Goal: Task Accomplishment & Management: Manage account settings

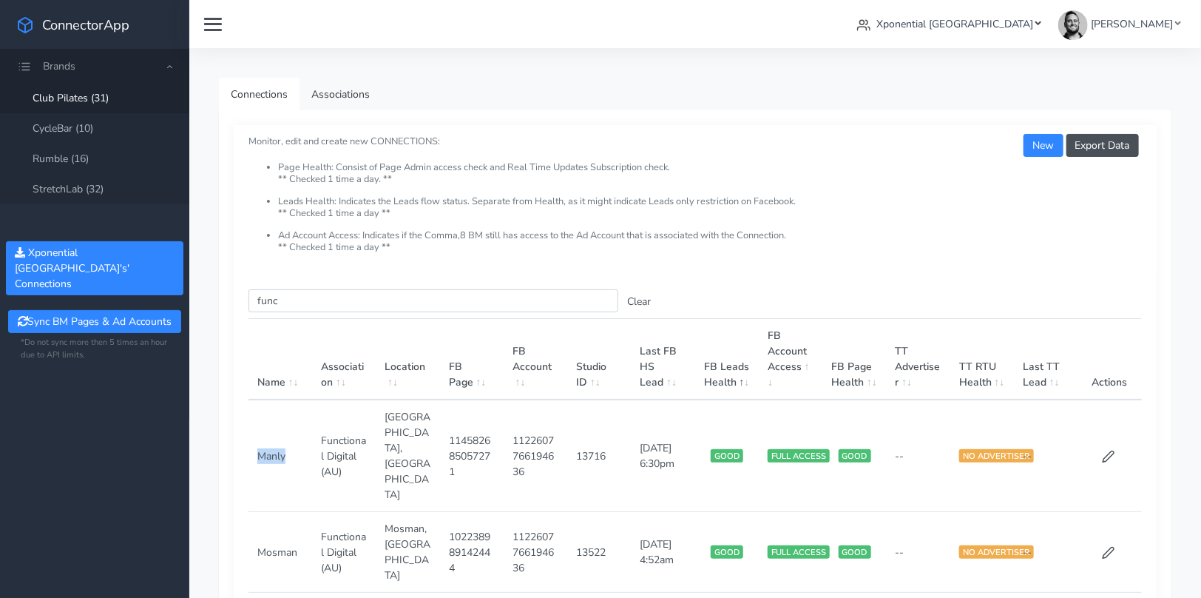
click at [1011, 21] on span "Xponential [GEOGRAPHIC_DATA]" at bounding box center [956, 24] width 158 height 14
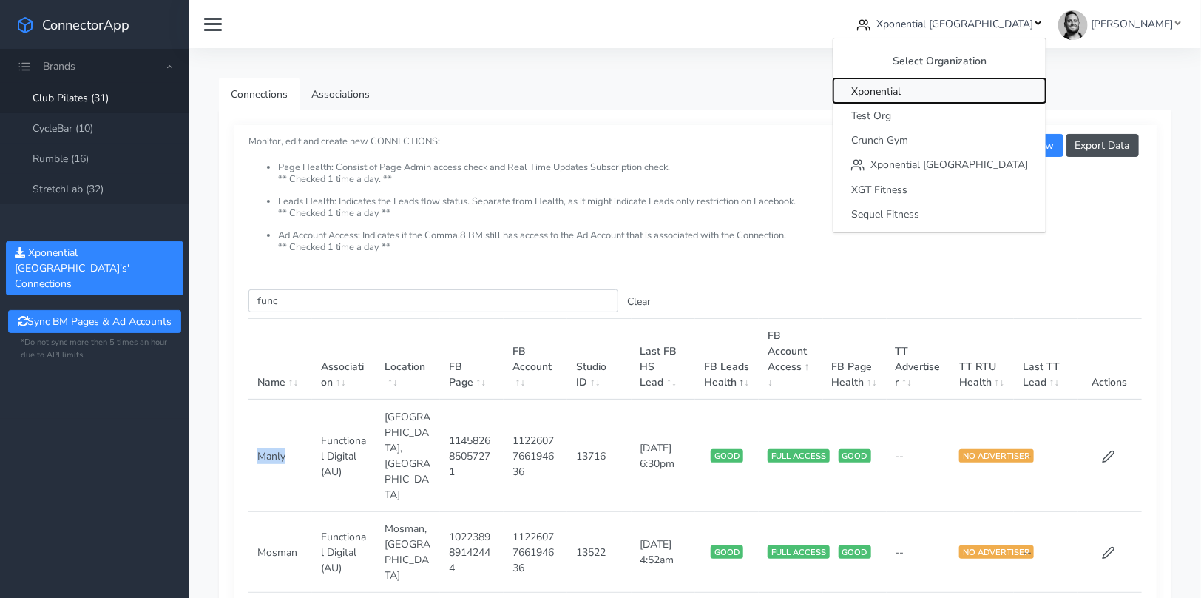
click at [901, 90] on span "Xponential" at bounding box center [877, 91] width 50 height 14
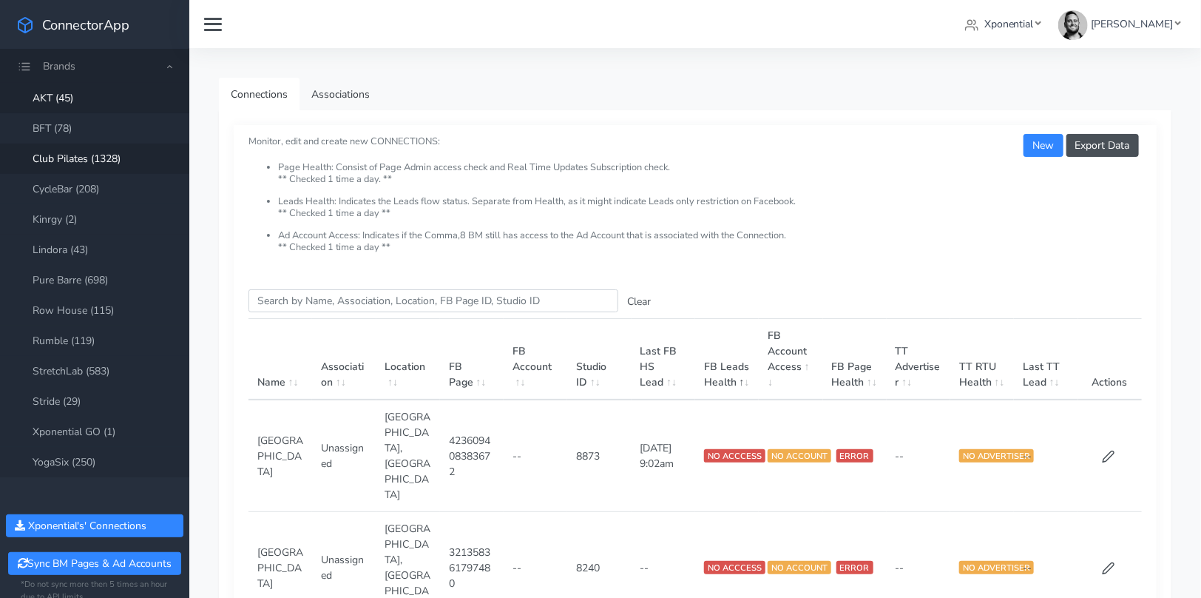
click at [114, 158] on link "Club Pilates (1328)" at bounding box center [94, 159] width 189 height 30
click at [320, 303] on input "Search this table" at bounding box center [434, 300] width 370 height 23
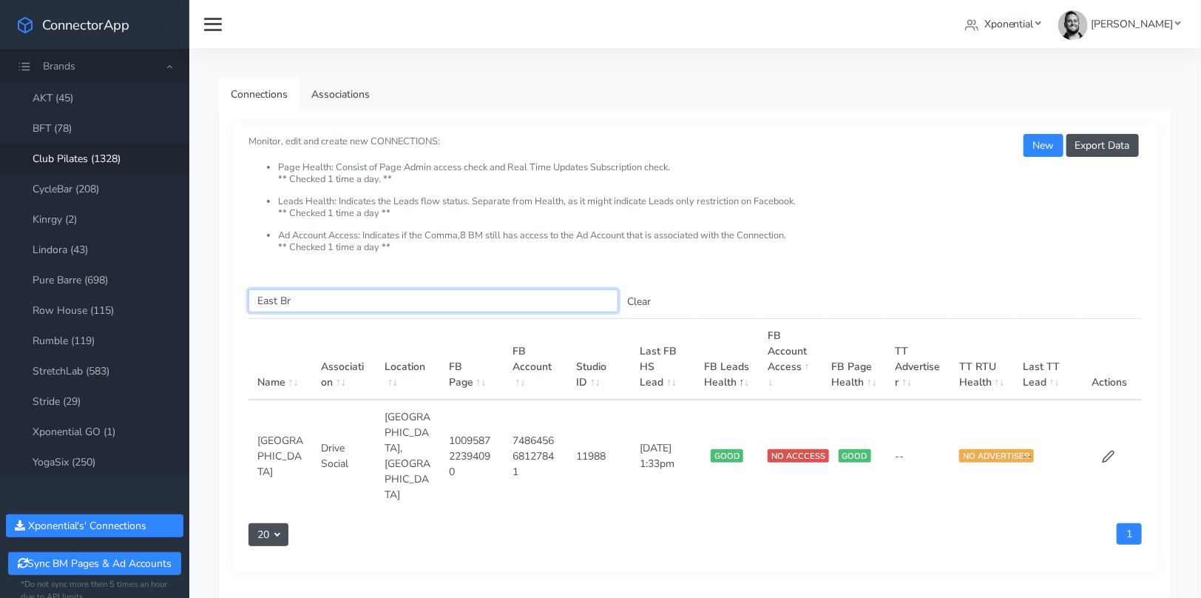
type input "East Br"
click at [1119, 426] on td at bounding box center [1111, 455] width 64 height 112
click at [1102, 450] on icon at bounding box center [1108, 456] width 13 height 13
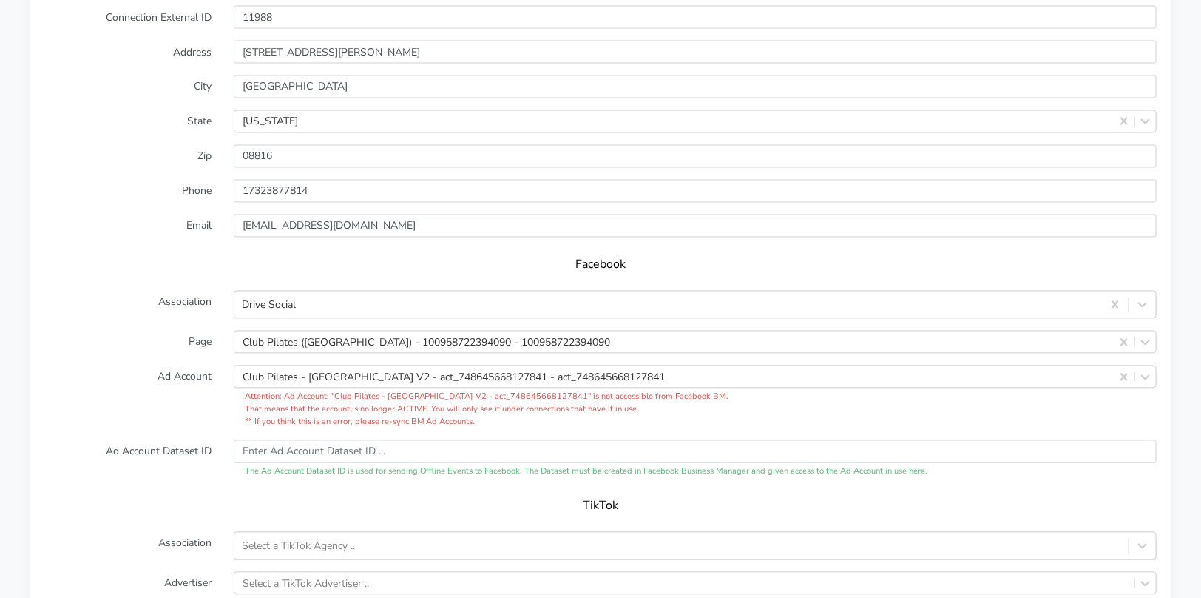
scroll to position [1284, 0]
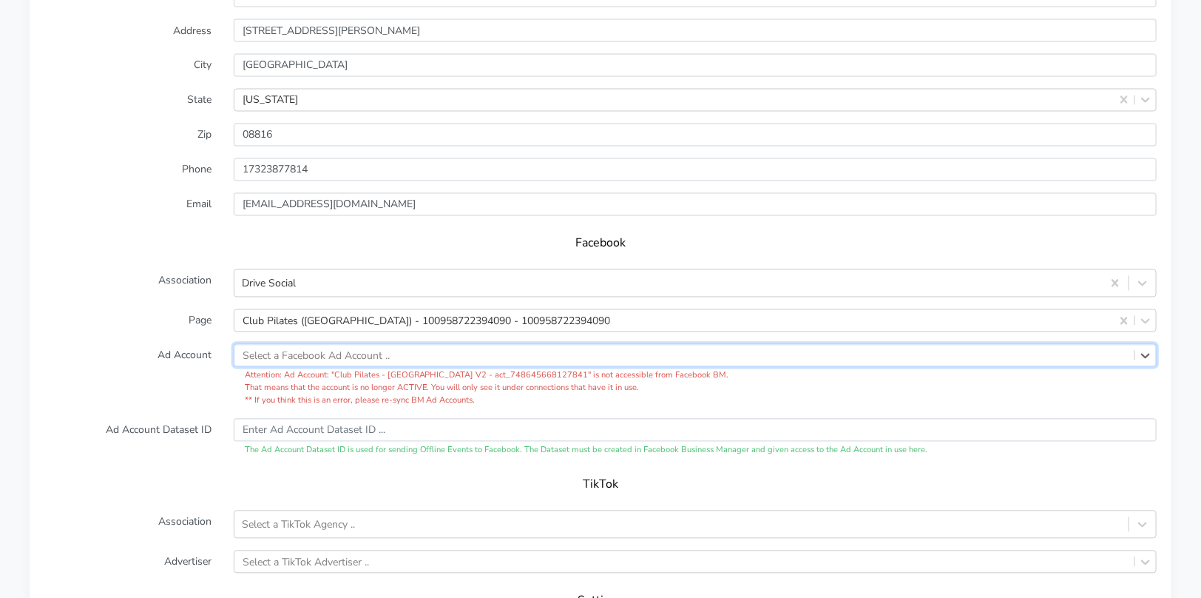
paste input "2104407336967384"
type input "2104407336967384"
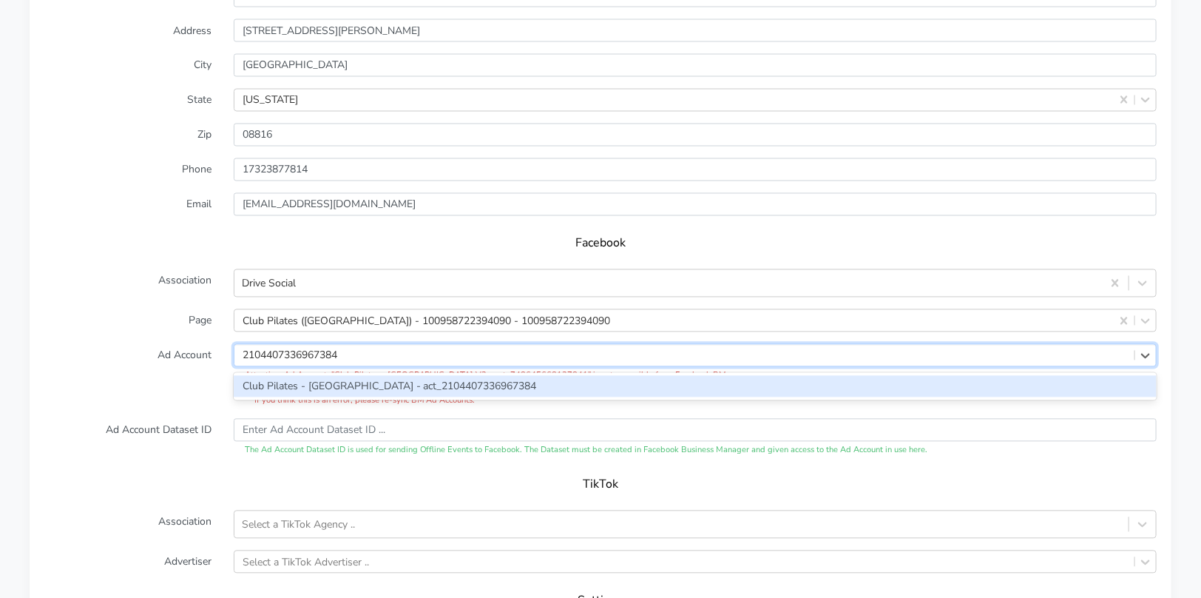
click at [490, 384] on div "Club Pilates - [GEOGRAPHIC_DATA] - act_2104407336967384" at bounding box center [695, 386] width 923 height 21
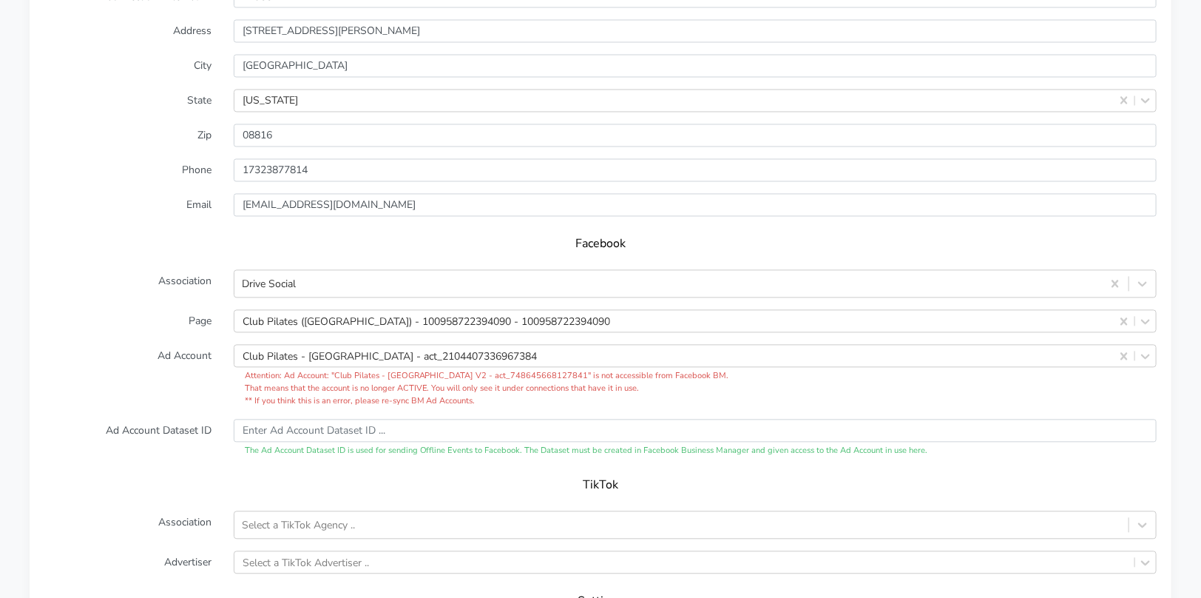
click at [177, 363] on label "Ad Account" at bounding box center [127, 376] width 189 height 63
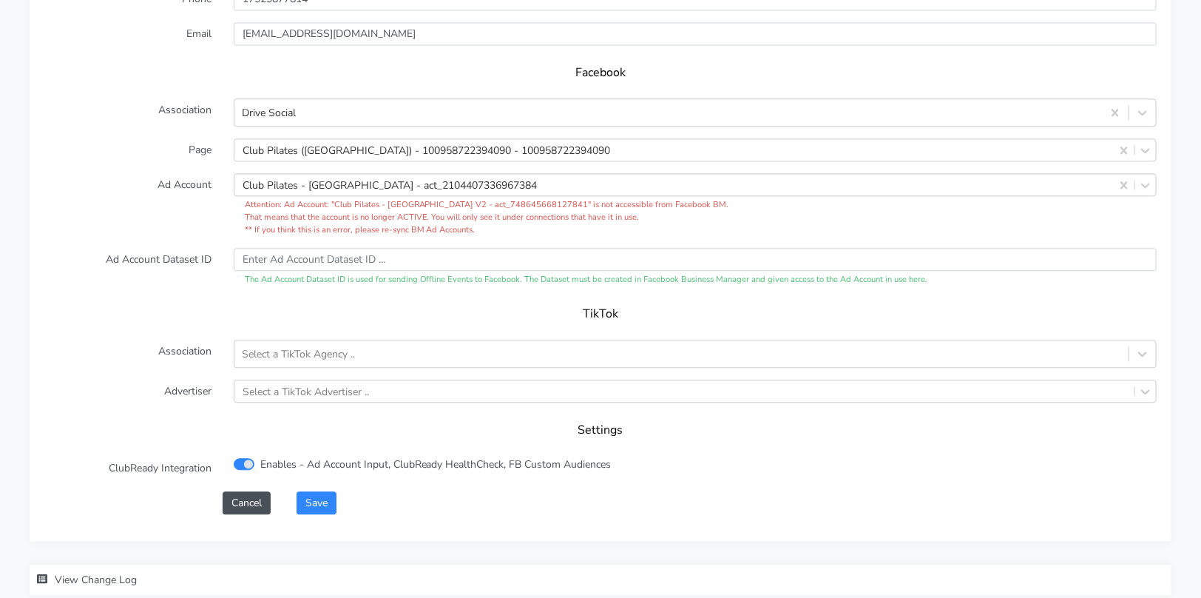
scroll to position [1576, 0]
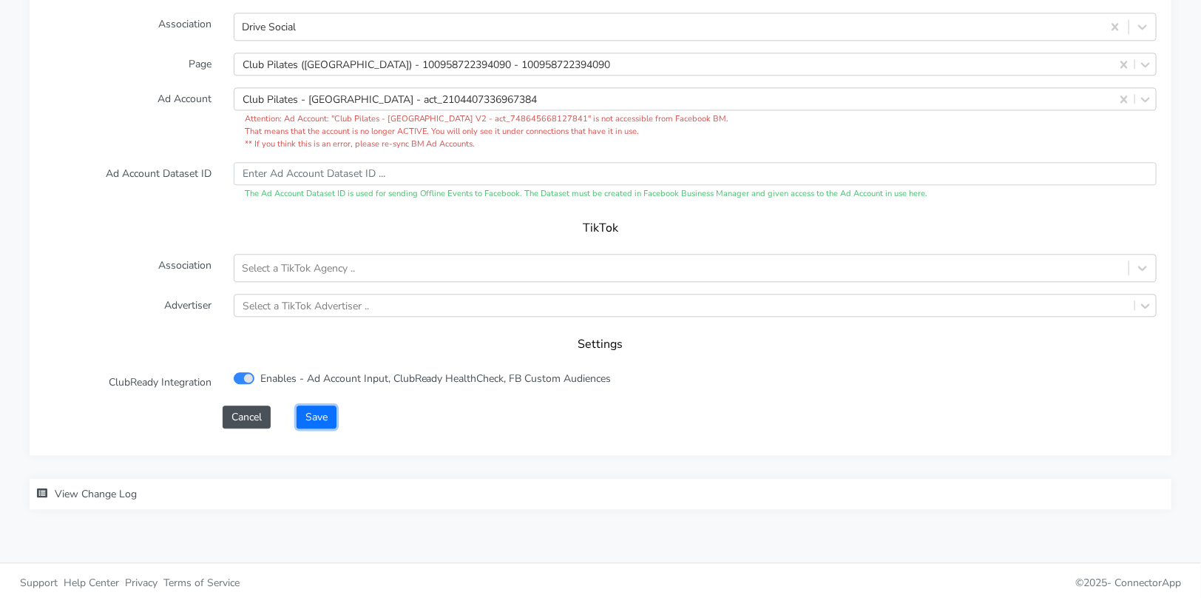
click at [327, 417] on button "Save" at bounding box center [317, 416] width 40 height 23
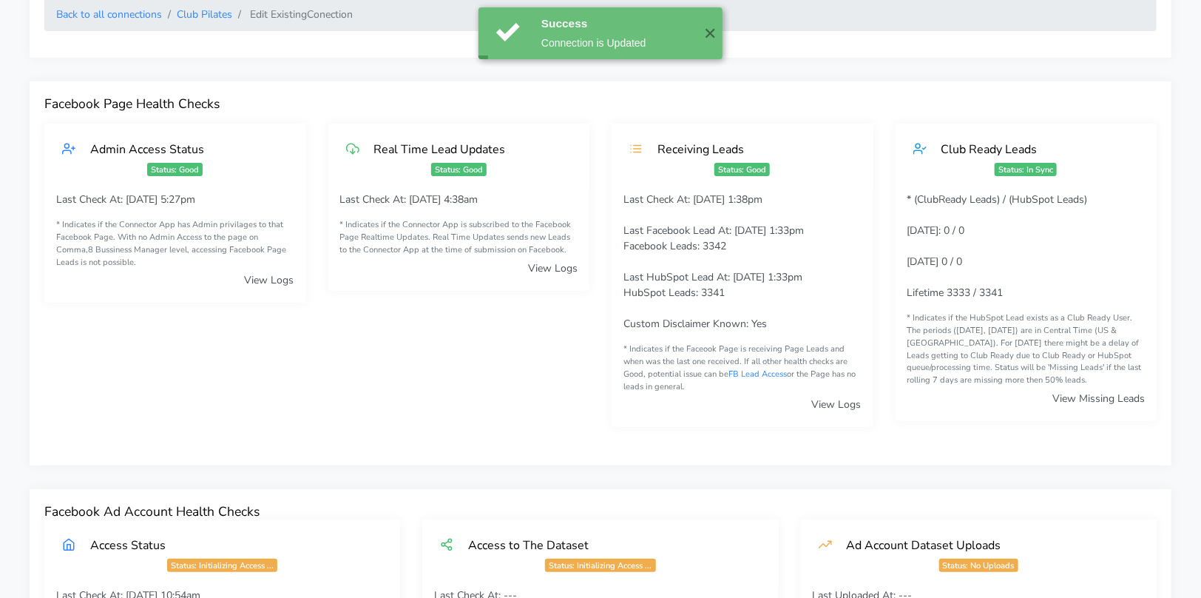
scroll to position [0, 0]
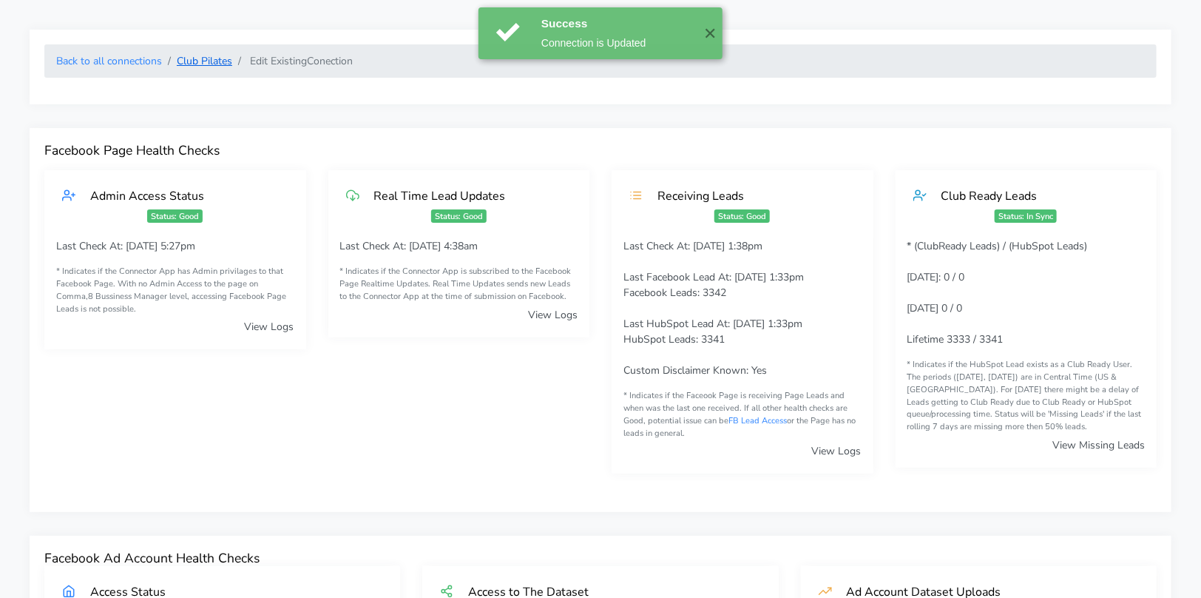
click at [215, 56] on link "Club Pilates" at bounding box center [204, 61] width 55 height 14
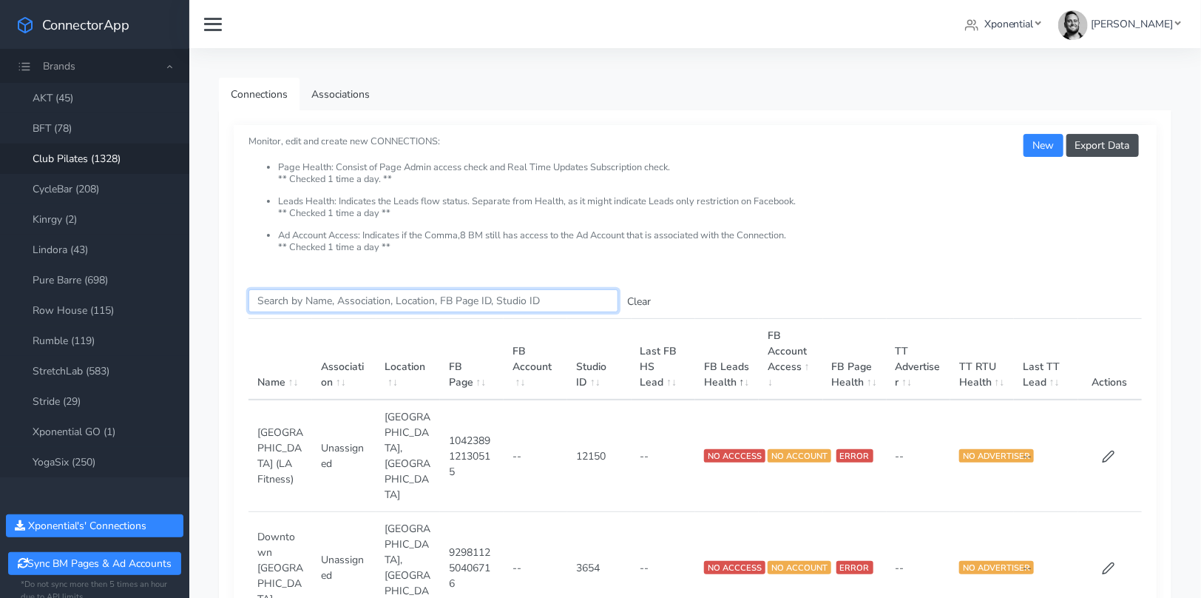
click at [330, 294] on input "Search this table" at bounding box center [434, 300] width 370 height 23
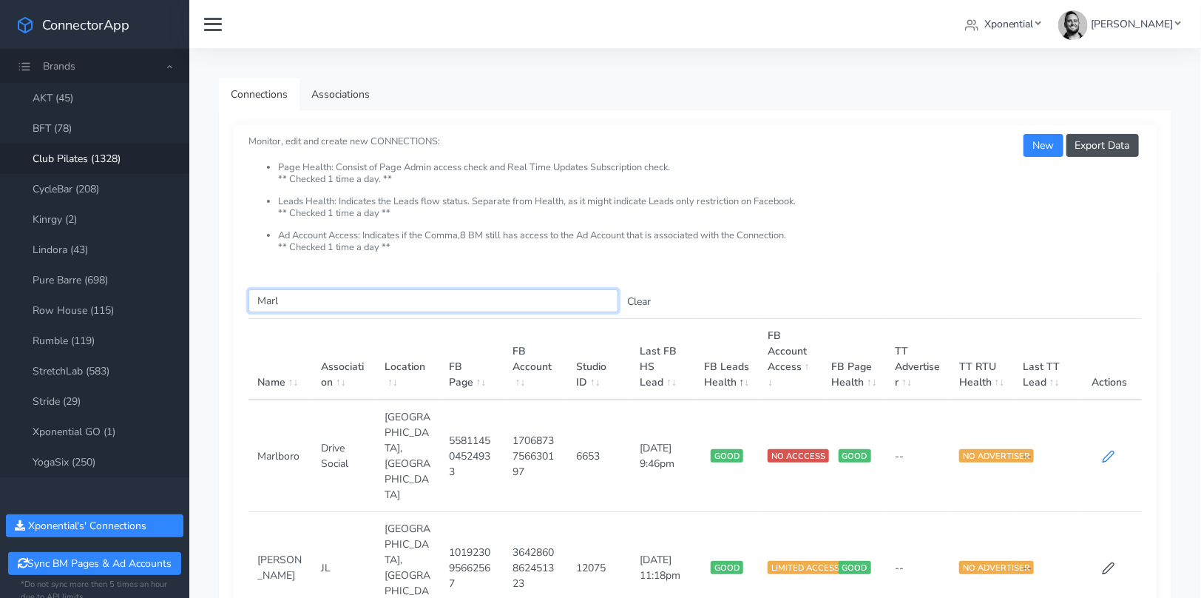
type input "Marl"
click at [1109, 450] on icon at bounding box center [1108, 456] width 13 height 13
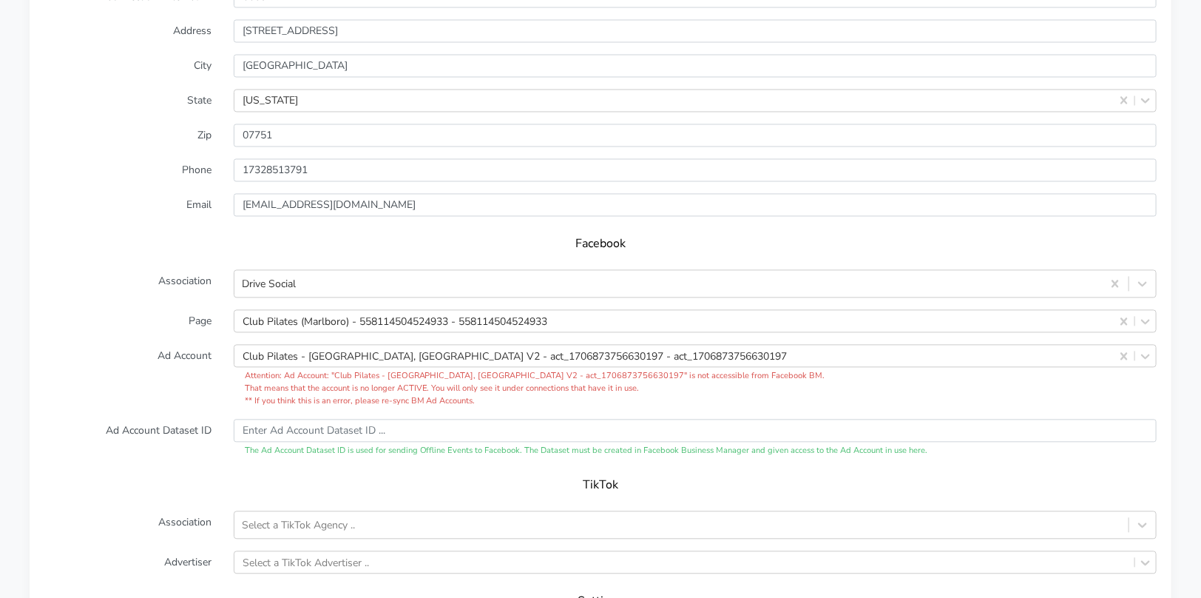
scroll to position [1346, 0]
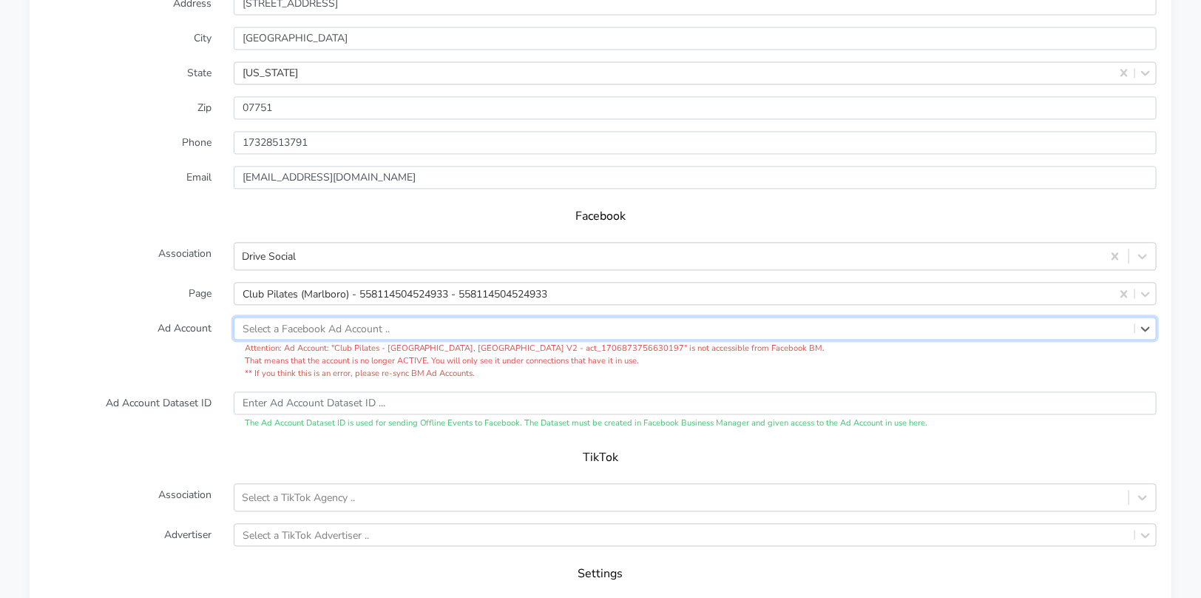
paste input "25286532281008212"
type input "25286532281008212"
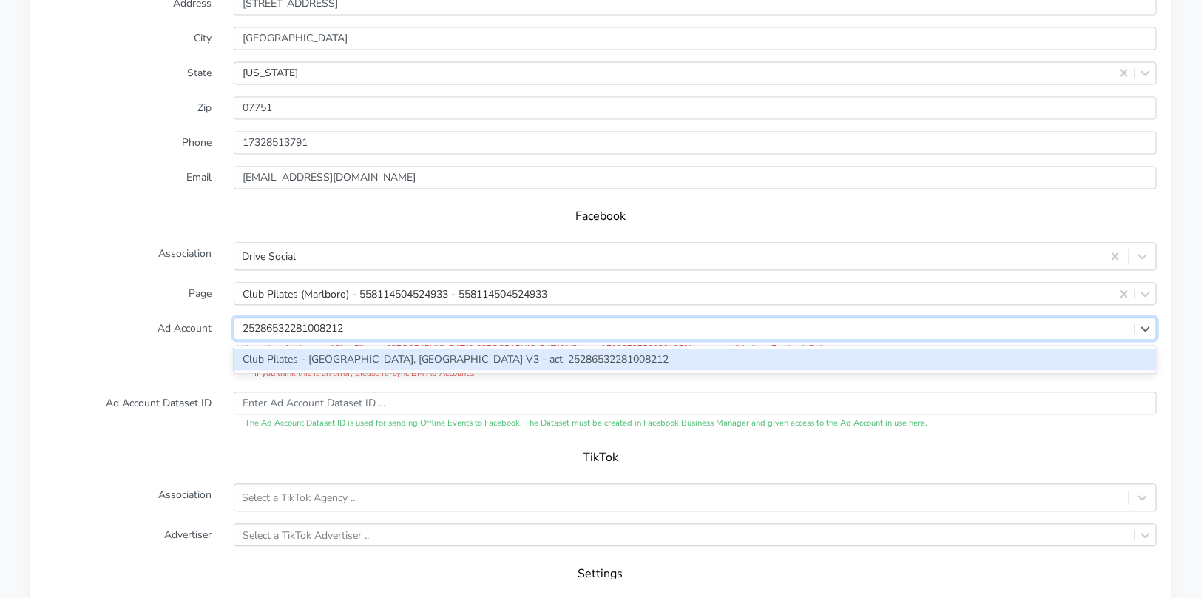
click at [399, 360] on div "Club Pilates - [GEOGRAPHIC_DATA], [GEOGRAPHIC_DATA] V3 - act_25286532281008212" at bounding box center [695, 359] width 923 height 21
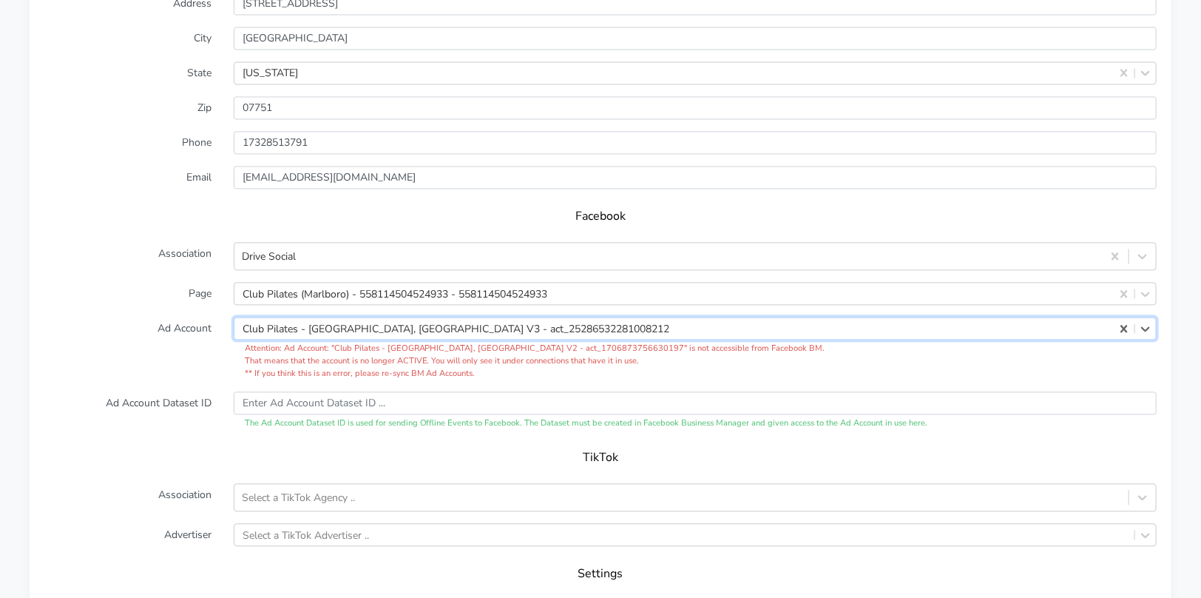
click at [186, 347] on label "Ad Account" at bounding box center [127, 348] width 189 height 63
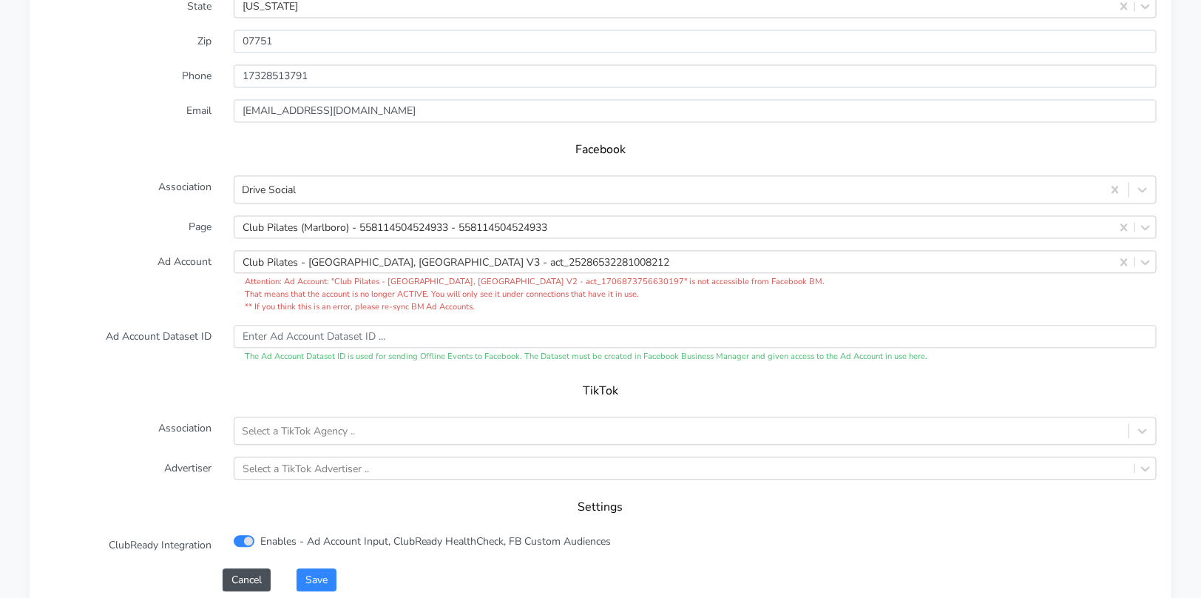
scroll to position [1576, 0]
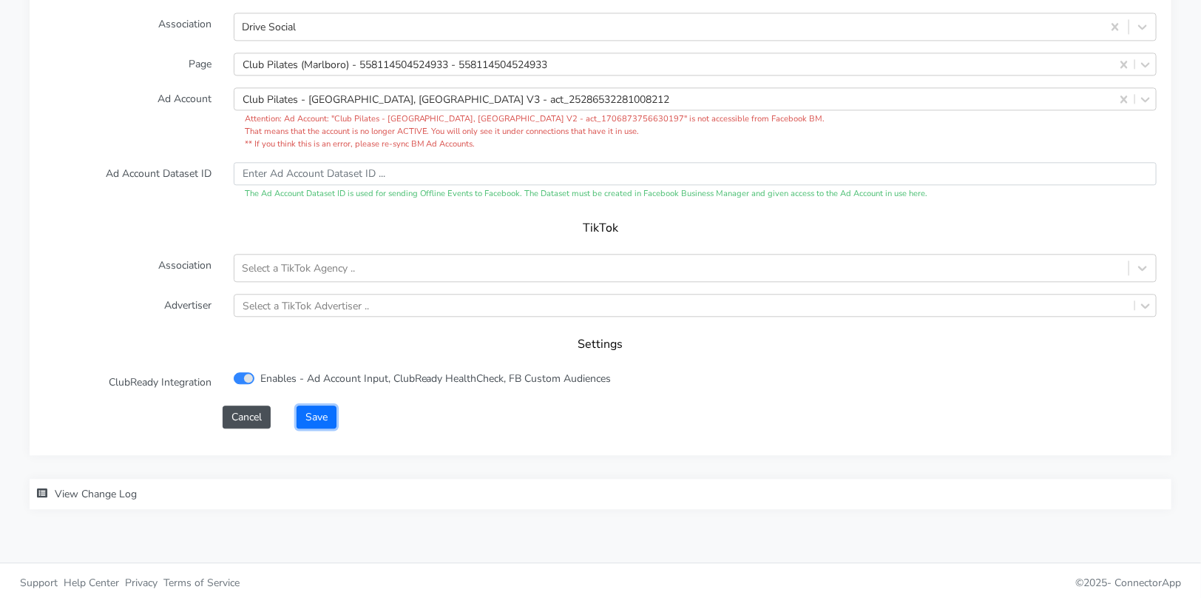
click at [321, 415] on button "Save" at bounding box center [317, 416] width 40 height 23
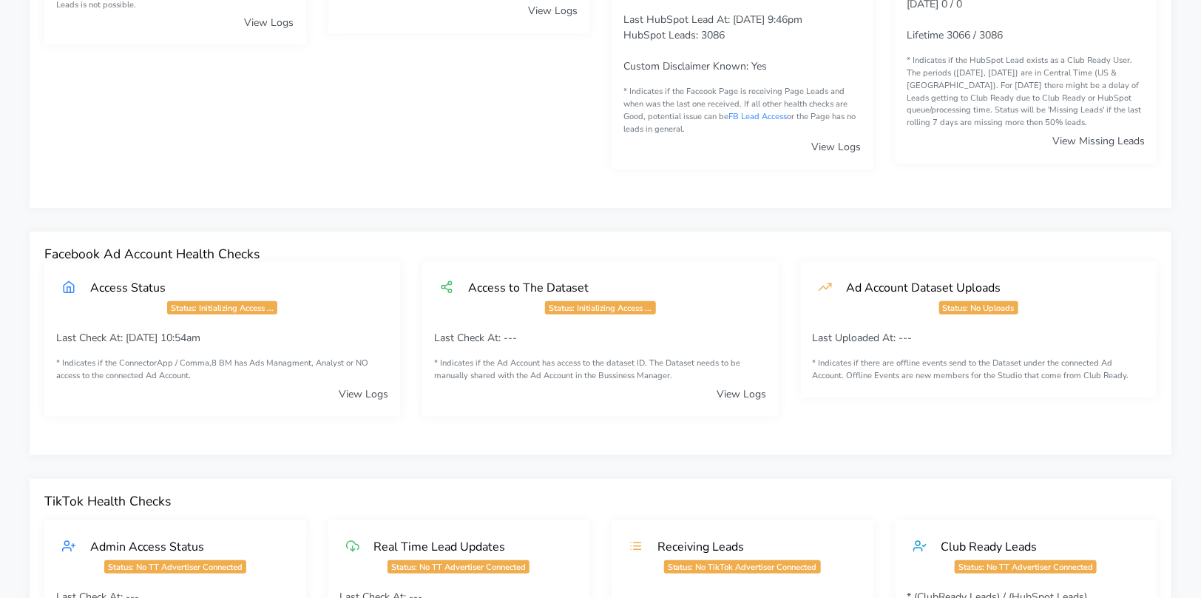
scroll to position [0, 0]
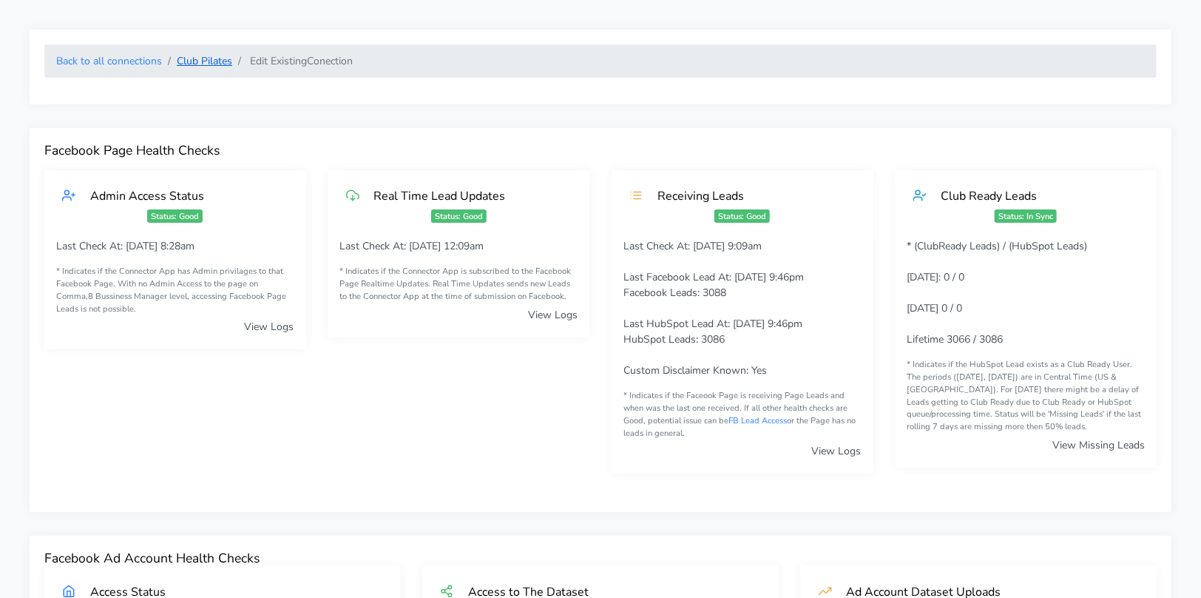
click at [198, 55] on link "Club Pilates" at bounding box center [204, 61] width 55 height 14
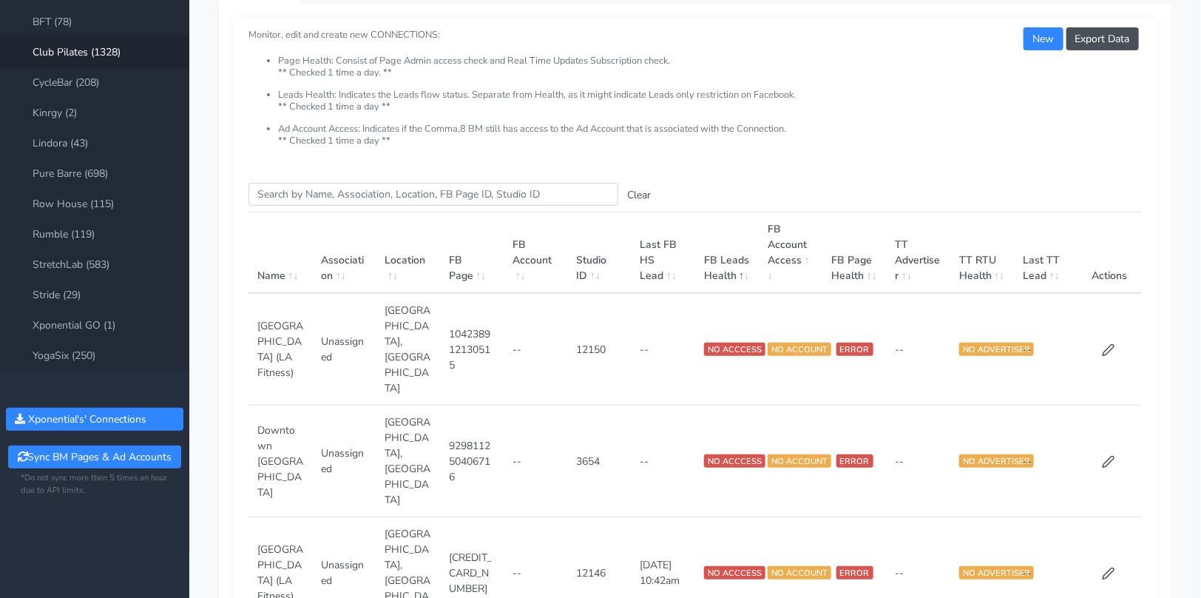
scroll to position [127, 0]
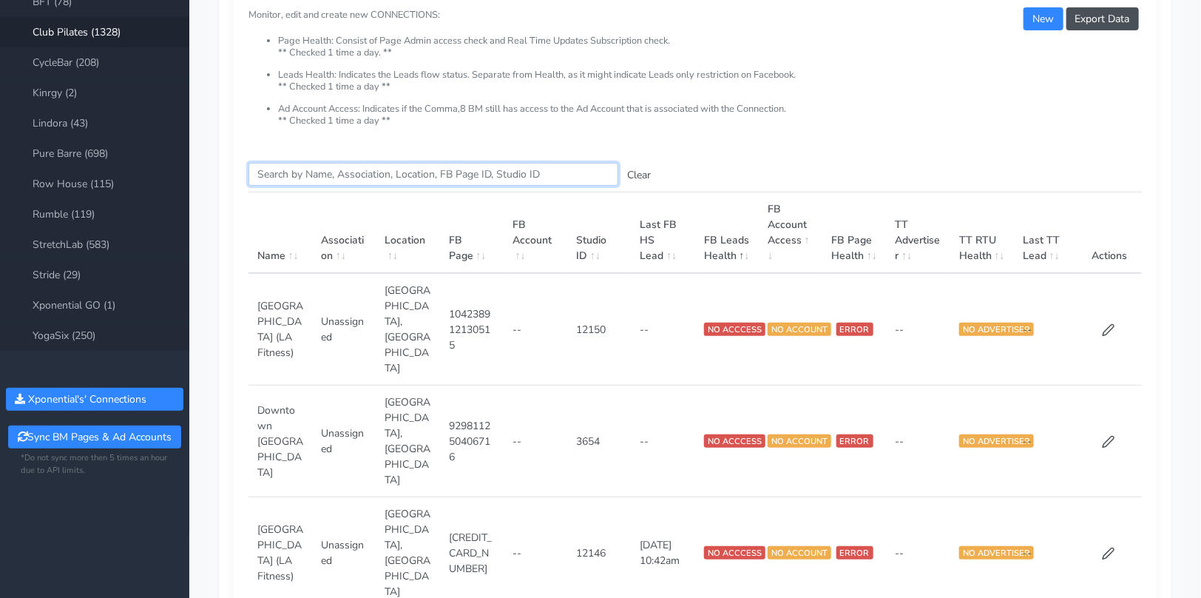
click at [297, 176] on input "Search this table" at bounding box center [434, 174] width 370 height 23
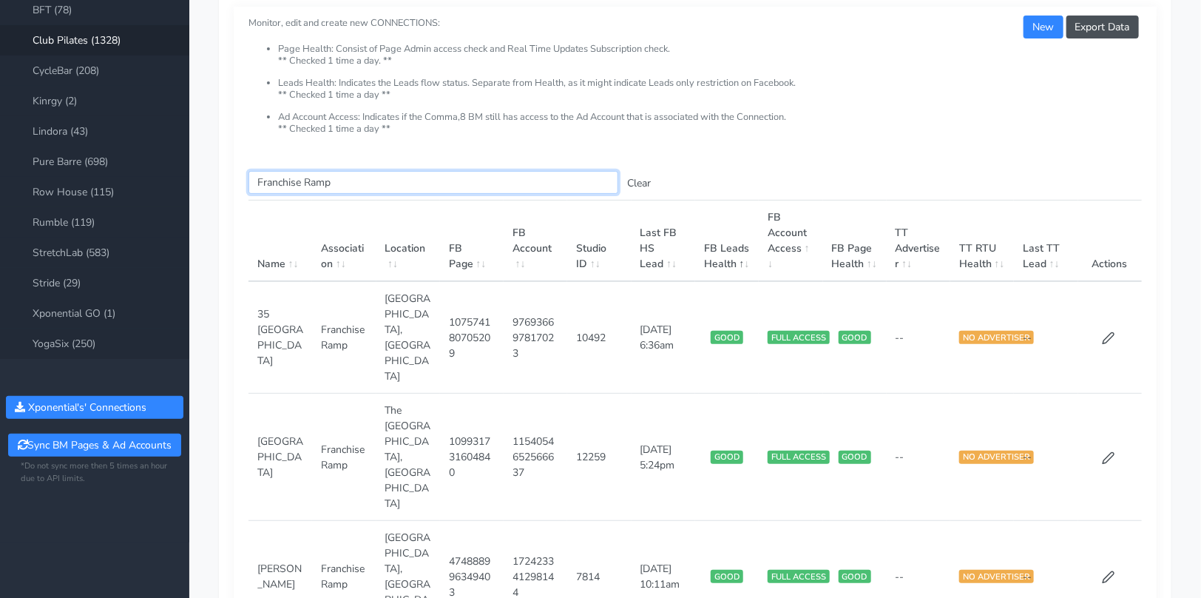
scroll to position [0, 0]
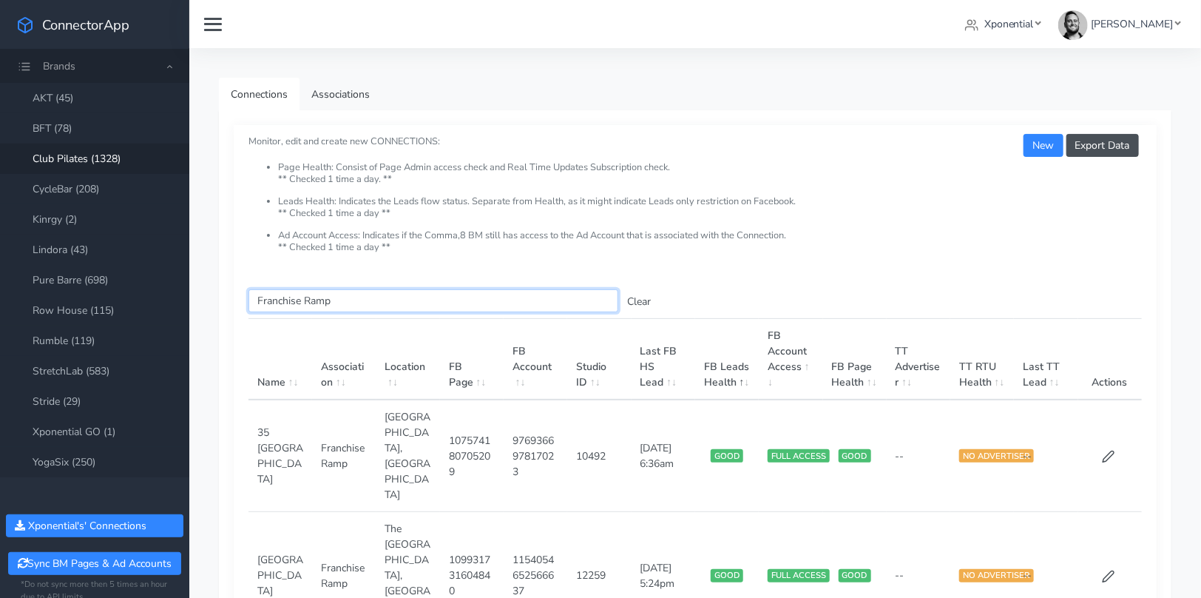
type input "Franchise Ramp"
click at [374, 300] on input "Franchise Ramp" at bounding box center [434, 300] width 370 height 23
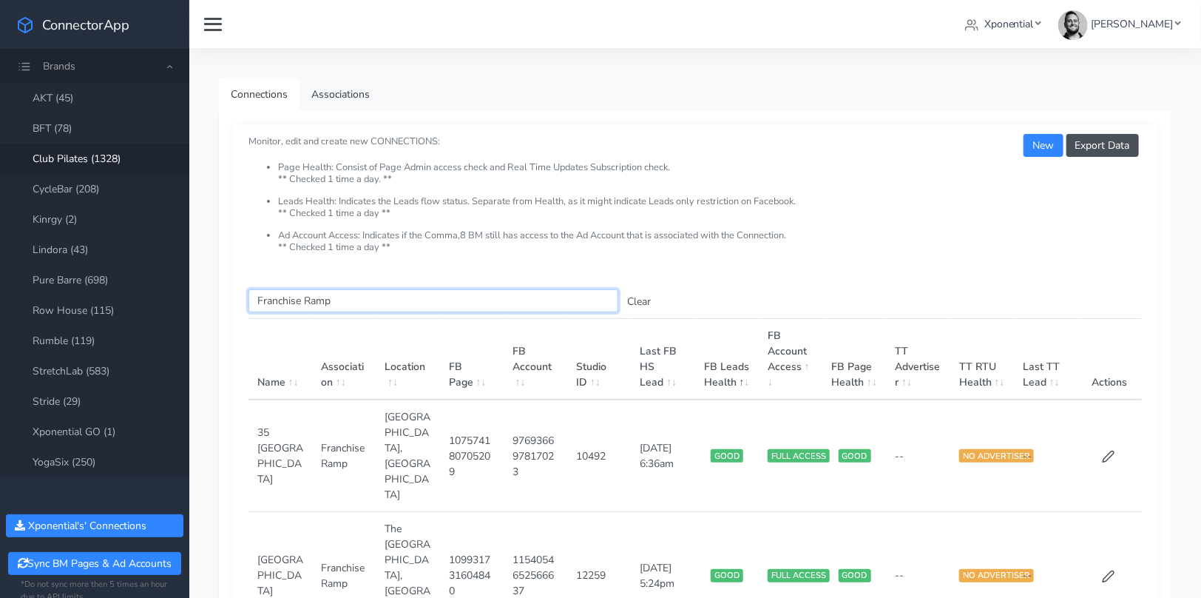
click at [374, 300] on input "Franchise Ramp" at bounding box center [434, 300] width 370 height 23
